Goal: Information Seeking & Learning: Understand process/instructions

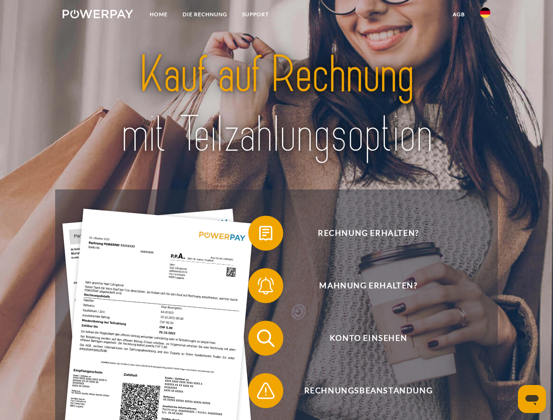
click at [98, 15] on img at bounding box center [98, 14] width 70 height 9
click at [485, 15] on img at bounding box center [485, 12] width 11 height 11
click at [458, 14] on link "agb" at bounding box center [458, 15] width 27 height 16
click at [259, 235] on span at bounding box center [253, 233] width 44 height 44
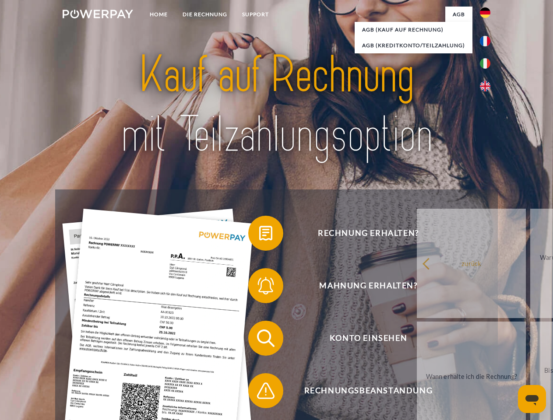
click at [259, 288] on span at bounding box center [253, 286] width 44 height 44
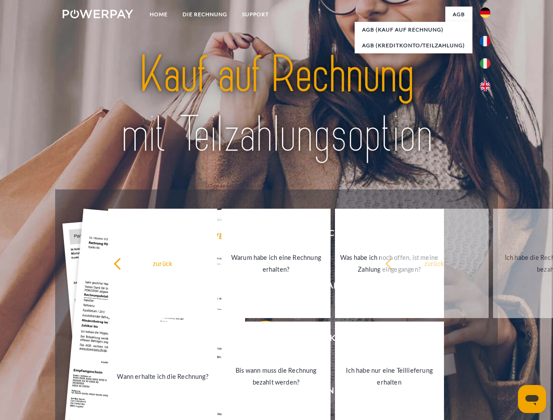
click at [259, 340] on link "Bis wann muss die Rechnung bezahlt werden?" at bounding box center [276, 376] width 109 height 109
click at [259, 393] on span at bounding box center [253, 391] width 44 height 44
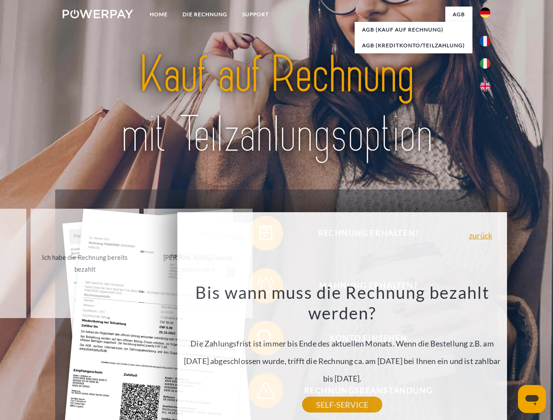
click at [532, 399] on icon "Messaging-Fenster öffnen" at bounding box center [531, 400] width 13 height 11
